Goal: Contribute content

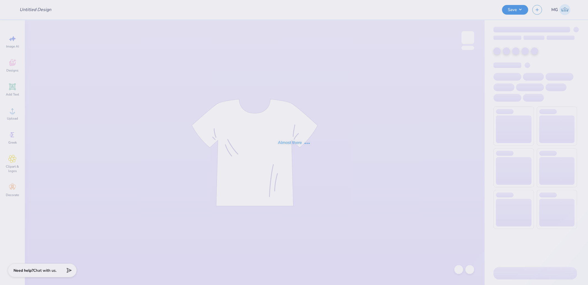
type input "Tri Delt x Sig Chi Hoco"
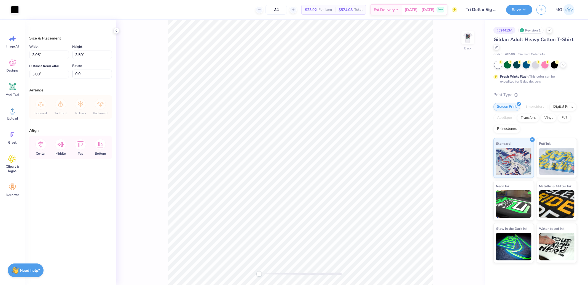
click at [493, 36] on div "# 524413A Revision 1 Gildan Adult Heavy Cotton T-Shirt Gildan # G500 Minimum Or…" at bounding box center [536, 141] width 103 height 242
click at [463, 40] on img at bounding box center [468, 37] width 22 height 22
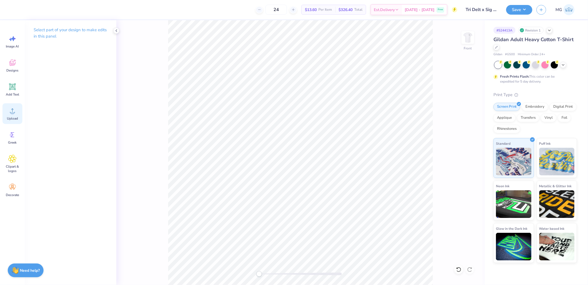
click at [15, 114] on icon at bounding box center [12, 110] width 8 height 8
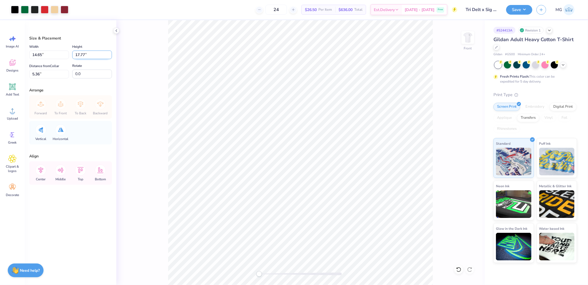
click at [84, 55] on input "17.77" at bounding box center [92, 54] width 40 height 9
type input "14"
type input "11.54"
type input "14.00"
click at [50, 68] on label "Distance from [GEOGRAPHIC_DATA]" at bounding box center [44, 66] width 30 height 7
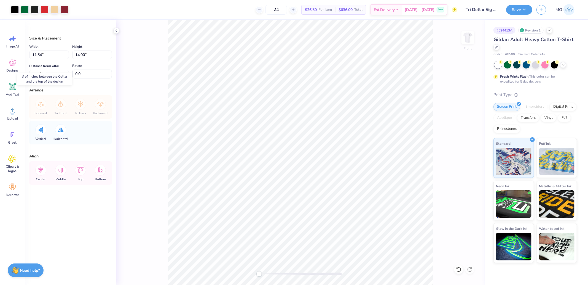
click at [50, 70] on input "7.25" at bounding box center [49, 74] width 40 height 9
click at [46, 74] on input "7.25" at bounding box center [49, 74] width 40 height 9
type input "3"
drag, startPoint x: 151, startPoint y: 89, endPoint x: 164, endPoint y: 78, distance: 16.9
click at [151, 89] on div "Front" at bounding box center [300, 152] width 369 height 265
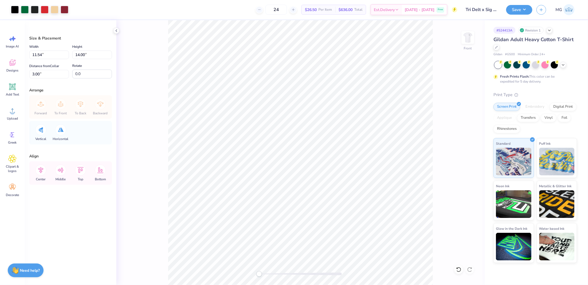
click at [516, 2] on div "Save MG" at bounding box center [547, 9] width 82 height 19
click at [524, 10] on button "Save" at bounding box center [519, 9] width 26 height 10
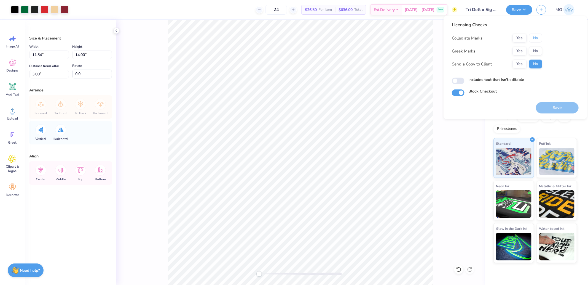
drag, startPoint x: 535, startPoint y: 40, endPoint x: 528, endPoint y: 45, distance: 8.7
click at [534, 41] on button "No" at bounding box center [535, 38] width 13 height 9
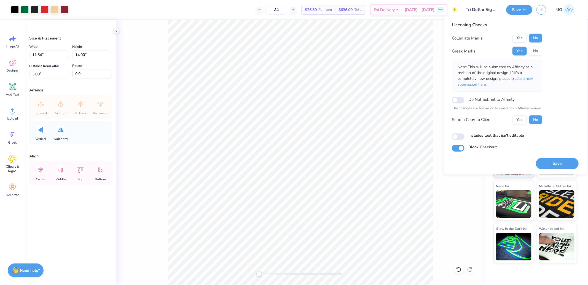
click at [554, 159] on button "Save" at bounding box center [557, 163] width 43 height 11
